Goal: Task Accomplishment & Management: Use online tool/utility

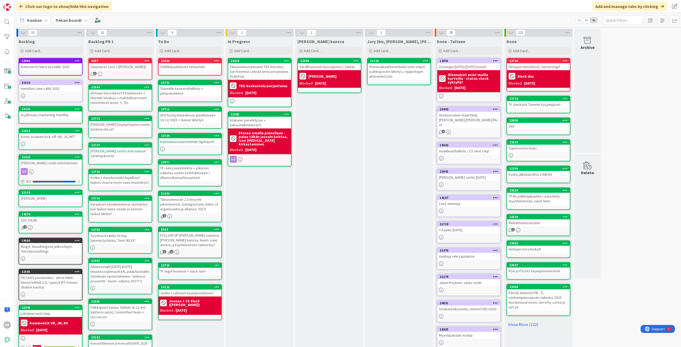
click at [332, 194] on div "[PERSON_NAME] kanssa Add Card... 22949 Varallisuusselvityssopimus ([PERSON_NAME…" at bounding box center [329, 201] width 68 height 329
click at [272, 208] on div "In Progress Add Card... 23416 Talousennusteeseen TES korotus, kun hommat selviä…" at bounding box center [259, 201] width 68 height 329
click at [271, 227] on div "In Progress Add Card... 23416 Talousennusteeseen TES korotus, kun hommat selviä…" at bounding box center [259, 201] width 68 height 329
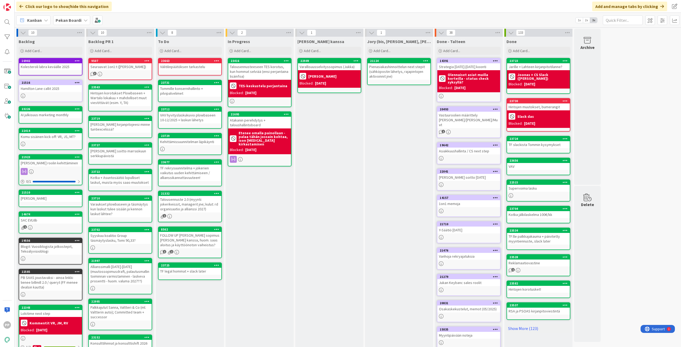
click at [390, 202] on div "Jory (bis, [PERSON_NAME], [PERSON_NAME]) Add Card... 21124 Pienasiakashinnoitte…" at bounding box center [399, 201] width 68 height 329
click at [269, 273] on div "In Progress Add Card... 23416 Talousennusteeseen TES korotus, kun hommat selviä…" at bounding box center [259, 201] width 68 height 329
click at [340, 182] on div "[PERSON_NAME] kanssa Add Card... 22949 Varallisuusselvityssopimus ([PERSON_NAME…" at bounding box center [329, 201] width 68 height 329
click at [291, 219] on div "In Progress Add Card... 23416 Talousennusteeseen TES korotus, kun hommat selviä…" at bounding box center [259, 201] width 68 height 329
click at [288, 212] on div "In Progress Add Card... 23416 Talousennusteeseen TES korotus, kun hommat selviä…" at bounding box center [259, 201] width 68 height 329
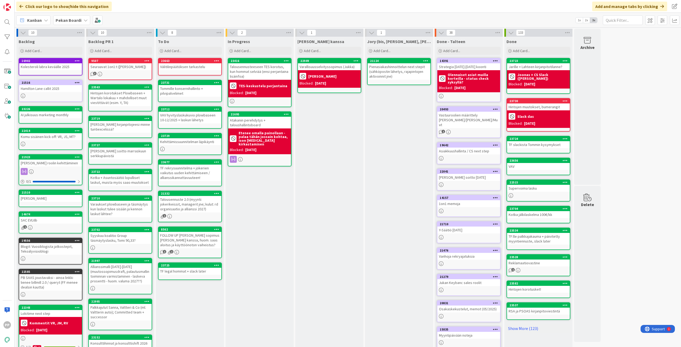
click at [325, 147] on div "[PERSON_NAME] kanssa Add Card... 22949 Varallisuusselvityssopimus ([PERSON_NAME…" at bounding box center [329, 201] width 68 height 329
drag, startPoint x: 341, startPoint y: 223, endPoint x: 331, endPoint y: 220, distance: 10.6
click at [341, 223] on div "[PERSON_NAME] kanssa Add Card... 22949 Varallisuusselvityssopimus ([PERSON_NAME…" at bounding box center [329, 201] width 68 height 329
click at [276, 214] on div "In Progress Add Card... 23416 Talousennusteeseen TES korotus, kun hommat selviä…" at bounding box center [259, 201] width 68 height 329
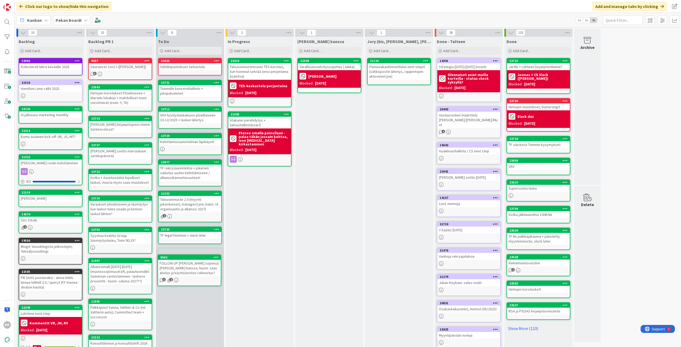
scroll to position [1, 0]
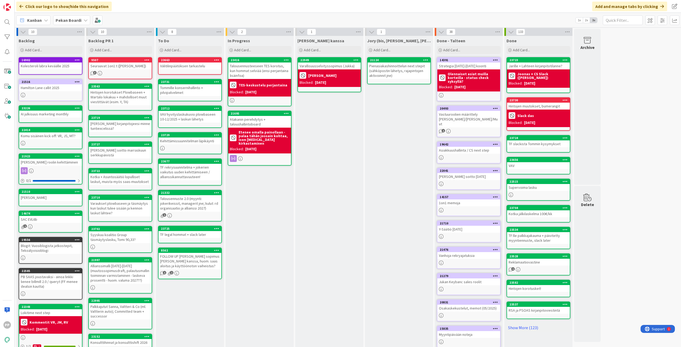
click at [252, 253] on div "In Progress Add Card... 23416 Talousennusteeseen TES korotus, kun hommat selviä…" at bounding box center [259, 200] width 68 height 329
click at [260, 243] on div "In Progress Add Card... 23416 Talousennusteeseen TES korotus, kun hommat selviä…" at bounding box center [259, 200] width 68 height 329
click at [273, 237] on div "In Progress Add Card... 23416 Talousennusteeseen TES korotus, kun hommat selviä…" at bounding box center [259, 200] width 68 height 329
click at [275, 203] on div "In Progress Add Card... 23416 Talousennusteeseen TES korotus, kun hommat selviä…" at bounding box center [259, 200] width 68 height 329
click at [273, 204] on div "In Progress Add Card... 23416 Talousennusteeseen TES korotus, kun hommat selviä…" at bounding box center [259, 200] width 68 height 329
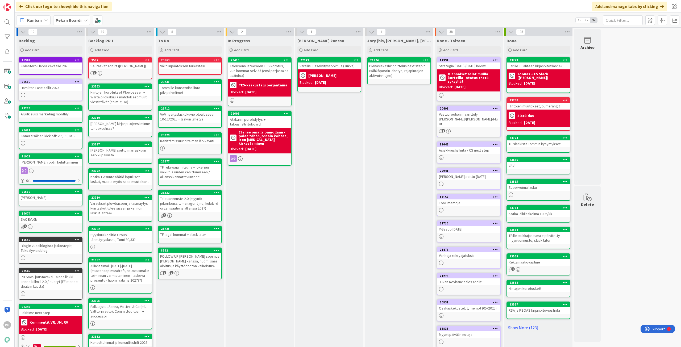
click at [251, 192] on div "In Progress Add Card... 23416 Talousennusteeseen TES korotus, kun hommat selviä…" at bounding box center [259, 200] width 68 height 329
click at [216, 82] on icon at bounding box center [216, 82] width 5 height 4
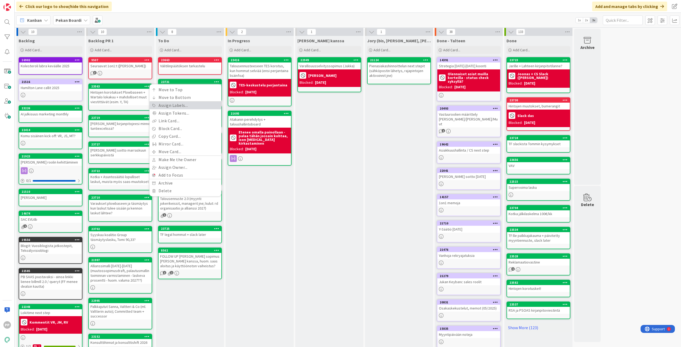
click at [208, 104] on link "Assign Labels..." at bounding box center [185, 106] width 72 height 8
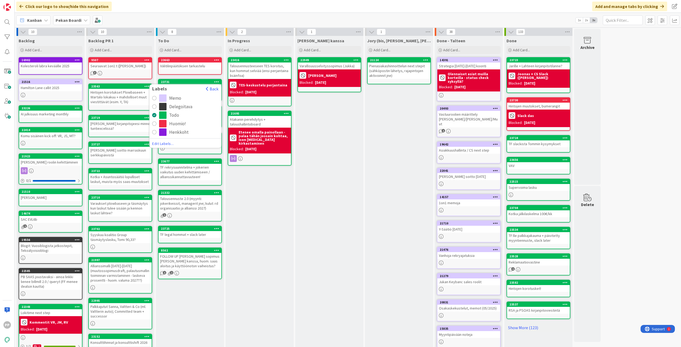
click at [177, 123] on div "Huomio!" at bounding box center [177, 123] width 17 height 7
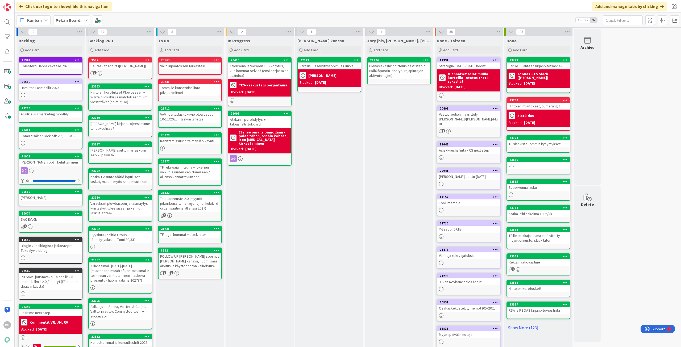
click at [256, 189] on div "In Progress Add Card... 23416 Talousennusteeseen TES korotus, kun hommat selviä…" at bounding box center [259, 200] width 68 height 329
click at [264, 248] on div "In Progress Add Card... 23416 Talousennusteeseen TES korotus, kun hommat selviä…" at bounding box center [259, 200] width 68 height 329
click at [259, 230] on div "In Progress Add Card... 23416 Talousennusteeseen TES korotus, kun hommat selviä…" at bounding box center [259, 200] width 68 height 329
click at [252, 217] on div "In Progress Add Card... 23416 Talousennusteeseen TES korotus, kun hommat selviä…" at bounding box center [259, 200] width 68 height 329
click at [272, 199] on div "In Progress Add Card... 23416 Talousennusteeseen TES korotus, kun hommat selviä…" at bounding box center [259, 200] width 68 height 329
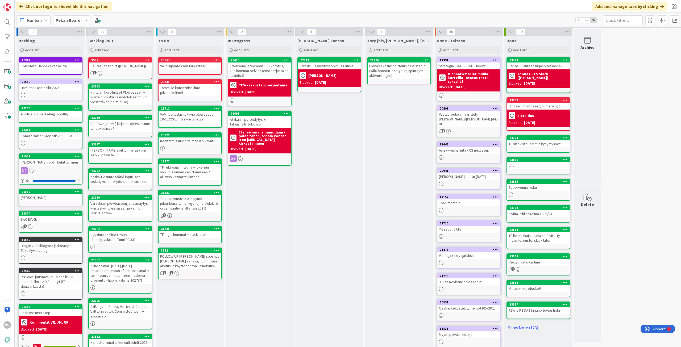
click at [212, 121] on div "VAV hyvityslaskukuvio plowbaseen 10-12/2025 + laskun lähetys" at bounding box center [189, 117] width 63 height 12
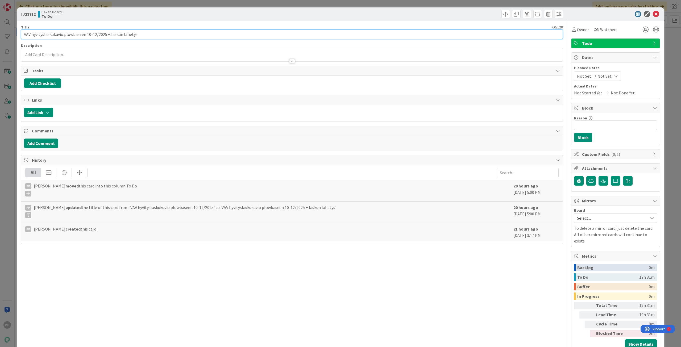
drag, startPoint x: 164, startPoint y: 36, endPoint x: 86, endPoint y: 73, distance: 86.2
click at [86, 73] on div "Title 60 / 128 VAV hyvityslaskukuvio plowbaseen 10-12/2025 + laskun lähetys Des…" at bounding box center [292, 186] width 542 height 331
type input "VAV hyvityslaskukuvio plowbaseen 2026 (varaus käyttöönotosta?)"
click at [120, 20] on div "ID 23712 Pekan Boardi To Do" at bounding box center [340, 13] width 647 height 13
drag, startPoint x: 127, startPoint y: 5, endPoint x: 193, endPoint y: 26, distance: 68.9
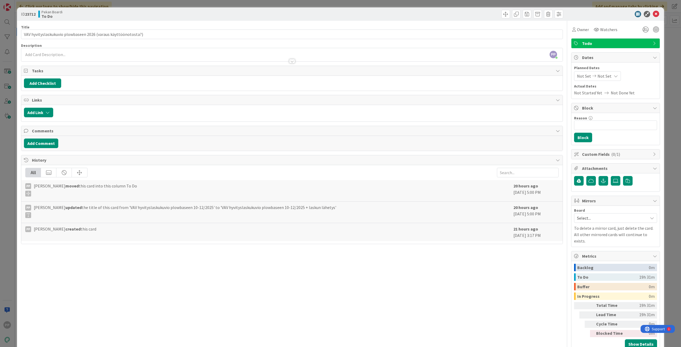
click at [128, 5] on div "ID 23712 Pekan Boardi To Do Title 62 / 128 VAV hyvityslaskukuvio plowbaseen 202…" at bounding box center [340, 173] width 681 height 347
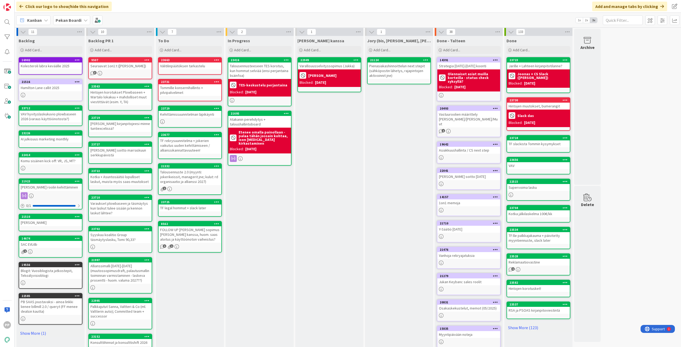
click at [264, 228] on div "In Progress Add Card... 23416 Talousennusteeseen TES korotus, kun hommat selviä…" at bounding box center [259, 200] width 68 height 329
click at [263, 224] on div "In Progress Add Card... 23416 Talousennusteeseen TES korotus, kun hommat selviä…" at bounding box center [259, 200] width 68 height 329
drag, startPoint x: 326, startPoint y: 215, endPoint x: 252, endPoint y: 217, distance: 73.4
click at [326, 215] on div "[PERSON_NAME] kanssa Add Card... 22949 Varallisuusselvityssopimus ([PERSON_NAME…" at bounding box center [329, 200] width 68 height 329
click at [250, 217] on div "In Progress Add Card... 23416 Talousennusteeseen TES korotus, kun hommat selviä…" at bounding box center [259, 200] width 68 height 329
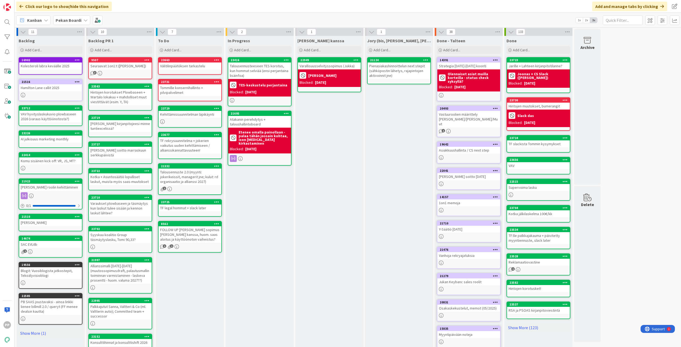
click at [346, 209] on div "[PERSON_NAME] kanssa Add Card... 22949 Varallisuusselvityssopimus ([PERSON_NAME…" at bounding box center [329, 200] width 68 height 329
click at [297, 216] on div "[PERSON_NAME] kanssa Add Card... 22949 Varallisuusselvityssopimus ([PERSON_NAME…" at bounding box center [329, 200] width 68 height 329
click at [400, 161] on div "Jory (bis, [PERSON_NAME], [PERSON_NAME]) Add Card... 21124 Pienasiakashinnoitte…" at bounding box center [399, 200] width 68 height 329
click at [397, 160] on div "Jory (bis, [PERSON_NAME], [PERSON_NAME]) Add Card... 21124 Pienasiakashinnoitte…" at bounding box center [399, 200] width 68 height 329
click at [334, 214] on div "[PERSON_NAME] kanssa Add Card... 22949 Varallisuusselvityssopimus ([PERSON_NAME…" at bounding box center [329, 200] width 68 height 329
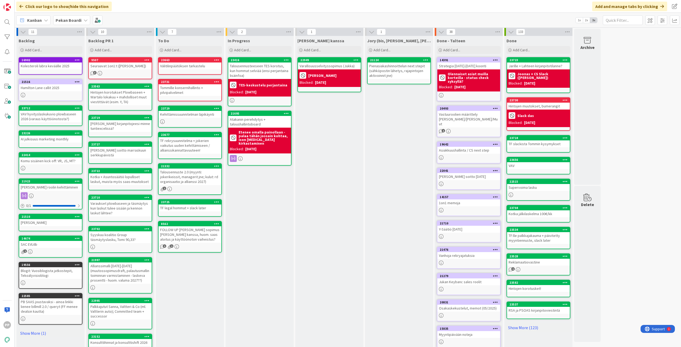
click at [400, 251] on div "Jory (bis, [PERSON_NAME], [PERSON_NAME]) Add Card... 21124 Pienasiakashinnoitte…" at bounding box center [399, 200] width 68 height 329
click at [357, 166] on div "[PERSON_NAME] kanssa Add Card... 22949 Varallisuusselvityssopimus ([PERSON_NAME…" at bounding box center [329, 200] width 68 height 329
click at [345, 191] on div "[PERSON_NAME] kanssa Add Card... 22949 Varallisuusselvityssopimus ([PERSON_NAME…" at bounding box center [329, 200] width 68 height 329
click at [346, 188] on div "[PERSON_NAME] kanssa Add Card... 22949 Varallisuusselvityssopimus ([PERSON_NAME…" at bounding box center [329, 200] width 68 height 329
drag, startPoint x: 322, startPoint y: 209, endPoint x: 322, endPoint y: 204, distance: 5.6
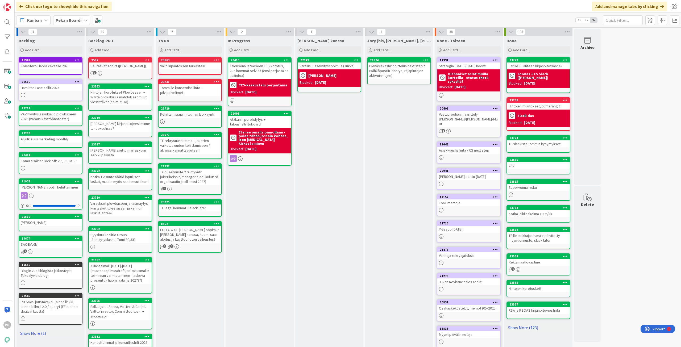
click at [322, 209] on div "[PERSON_NAME] kanssa Add Card... 22949 Varallisuusselvityssopimus ([PERSON_NAME…" at bounding box center [329, 200] width 68 height 329
click at [186, 91] on div "Tommille konsernihallinto + pilvipalvelimet" at bounding box center [189, 90] width 63 height 12
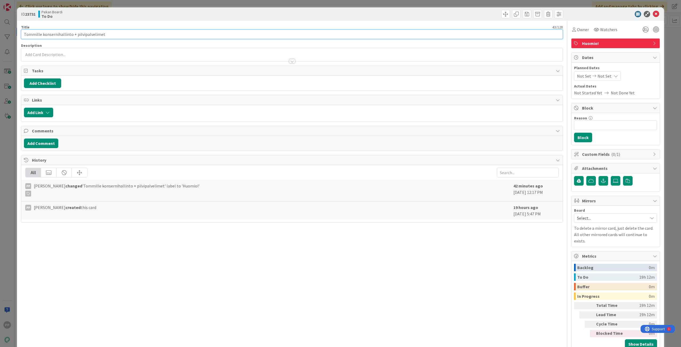
click at [141, 35] on input "Tommille konsernihallinto + pilvipalvelimet" at bounding box center [292, 35] width 542 height 10
click at [148, 50] on div "PP [PERSON_NAME] just joined" at bounding box center [291, 54] width 541 height 13
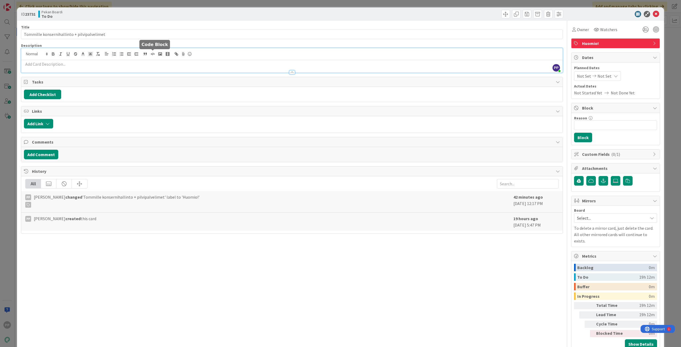
click at [148, 66] on p at bounding box center [292, 64] width 536 height 6
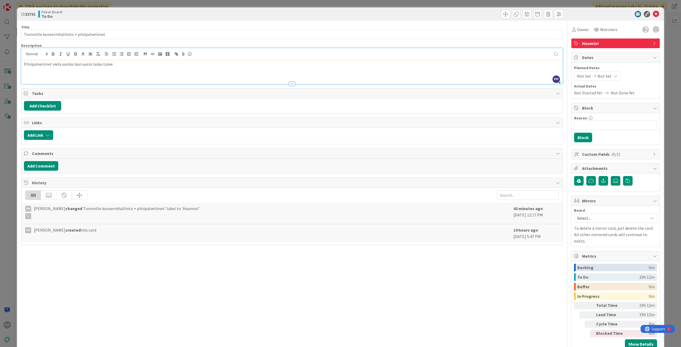
click at [141, 45] on div "Description" at bounding box center [292, 45] width 542 height 5
click at [148, 26] on div "Title 43 / 128" at bounding box center [292, 27] width 542 height 5
drag, startPoint x: 75, startPoint y: 34, endPoint x: 349, endPoint y: 68, distance: 276.0
click at [344, 68] on div "Title 43 / 128 Tommille konsernihallinto + pilvipalvelimet Description PP [PERS…" at bounding box center [292, 186] width 542 height 331
type input "Tommille konsernihallinto"
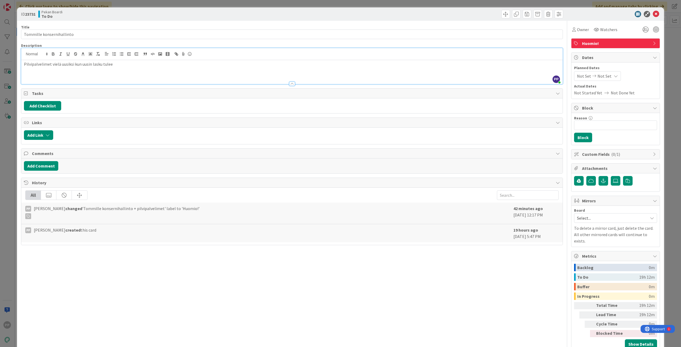
click at [227, 14] on div "Pekan Boardi To Do" at bounding box center [164, 14] width 252 height 9
click at [229, 5] on div "ID 23731 Pekan Boardi To Do Title 25 / 128 Tommille konsernihallinto Descriptio…" at bounding box center [340, 173] width 681 height 347
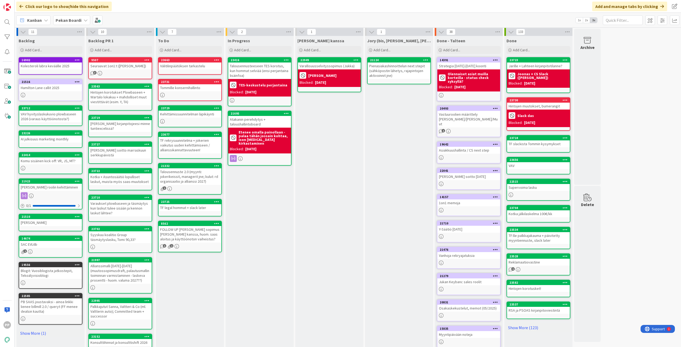
click at [269, 249] on div "In Progress Add Card... 23416 Talousennusteeseen TES korotus, kun hommat selviä…" at bounding box center [259, 200] width 68 height 329
